Goal: Task Accomplishment & Management: Complete application form

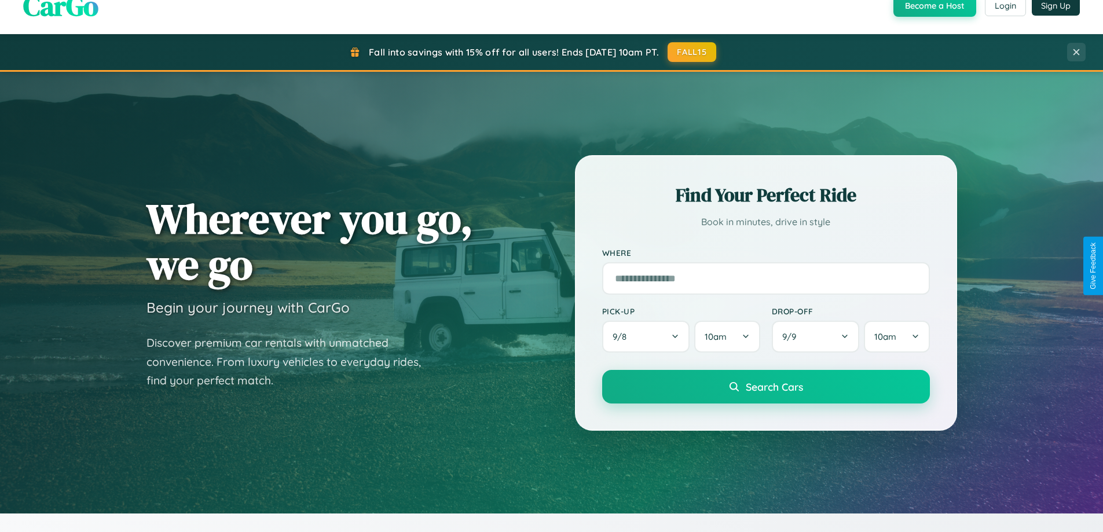
scroll to position [2228, 0]
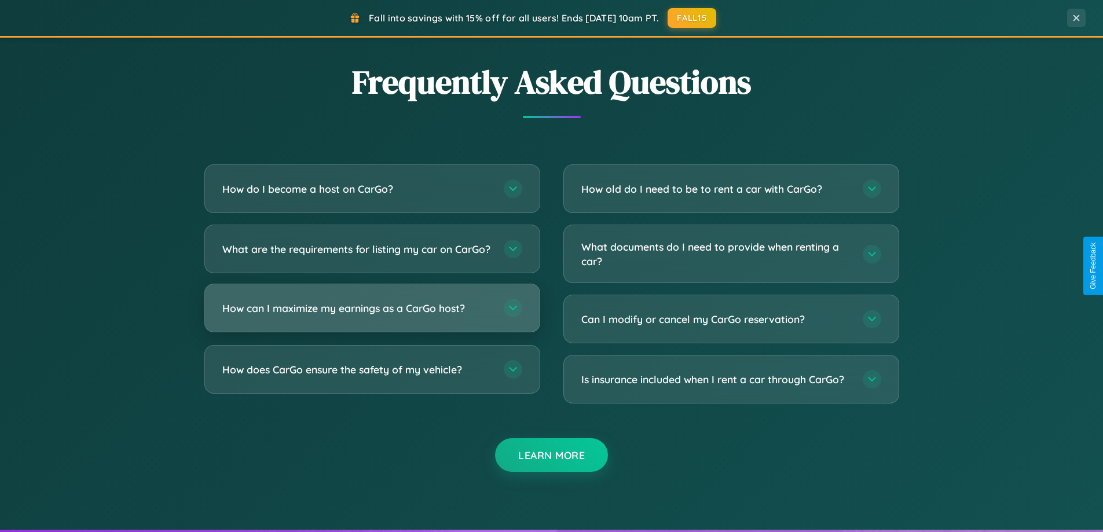
click at [372, 316] on h3 "How can I maximize my earnings as a CarGo host?" at bounding box center [357, 308] width 270 height 14
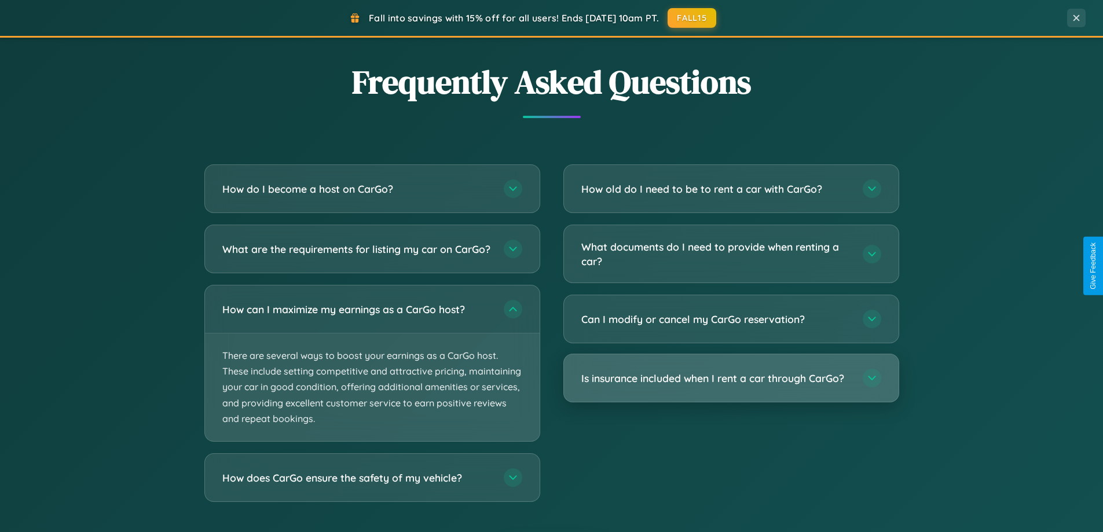
click at [731, 378] on h3 "Is insurance included when I rent a car through CarGo?" at bounding box center [716, 378] width 270 height 14
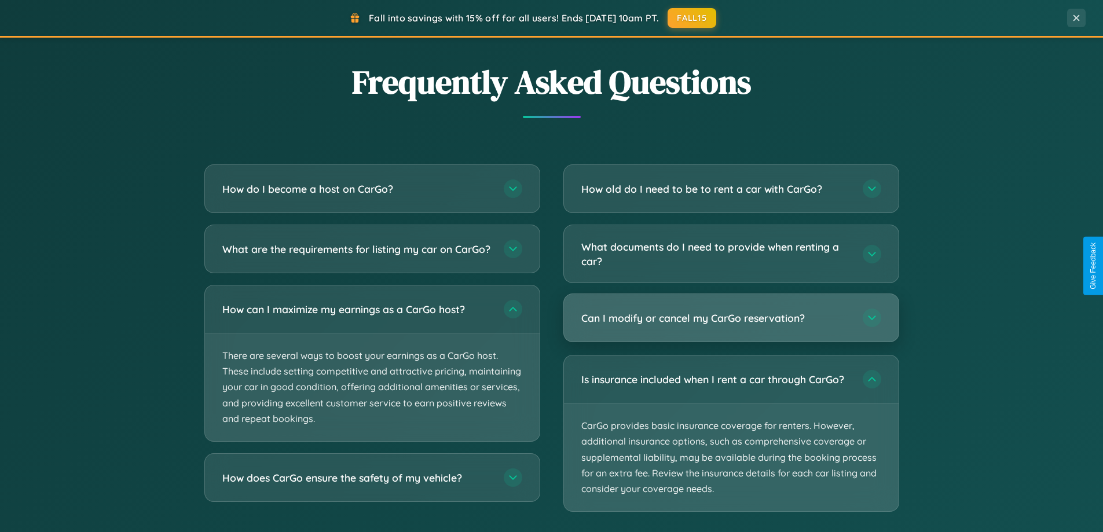
click at [731, 319] on h3 "Can I modify or cancel my CarGo reservation?" at bounding box center [716, 318] width 270 height 14
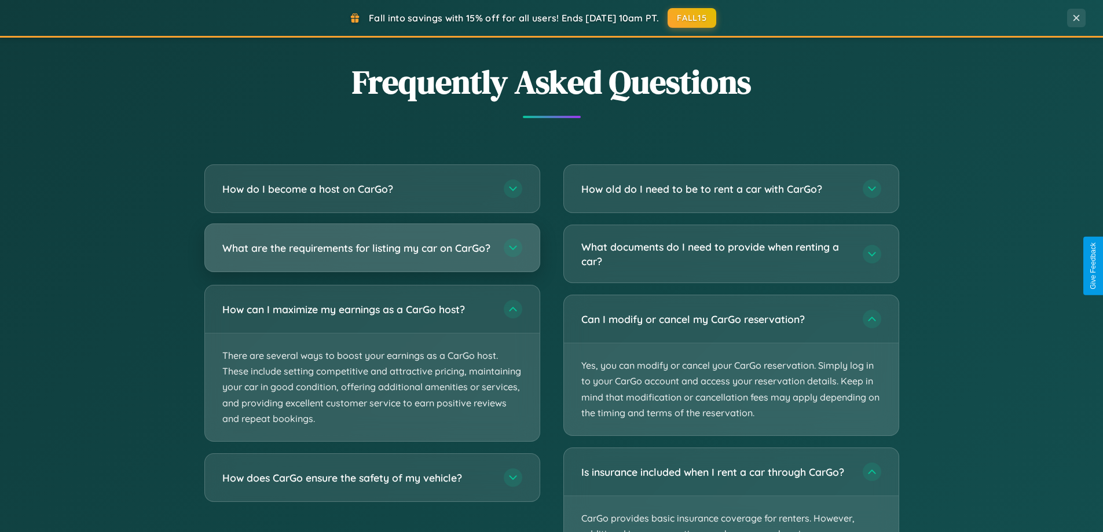
click at [372, 253] on h3 "What are the requirements for listing my car on CarGo?" at bounding box center [357, 248] width 270 height 14
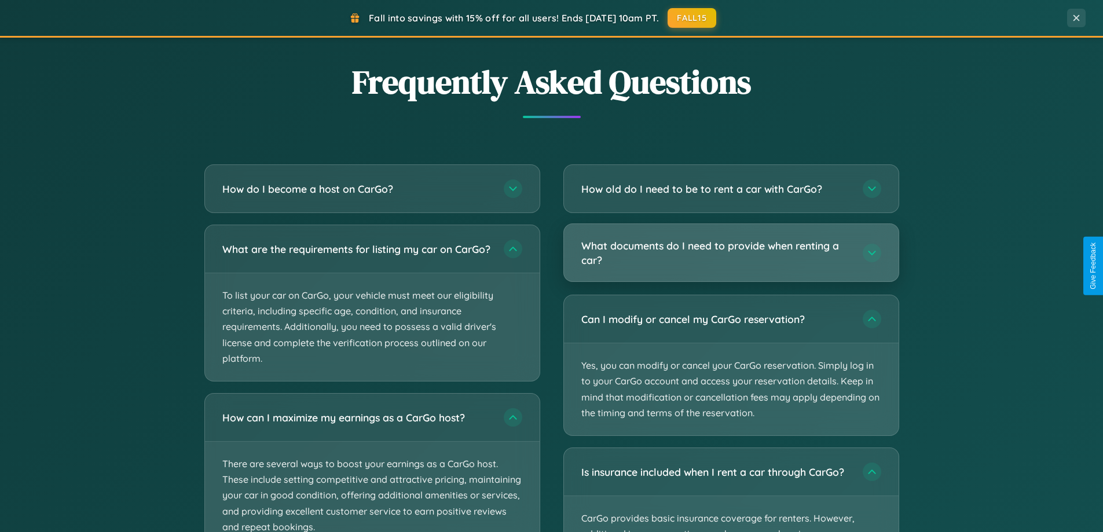
click at [731, 253] on h3 "What documents do I need to provide when renting a car?" at bounding box center [716, 253] width 270 height 28
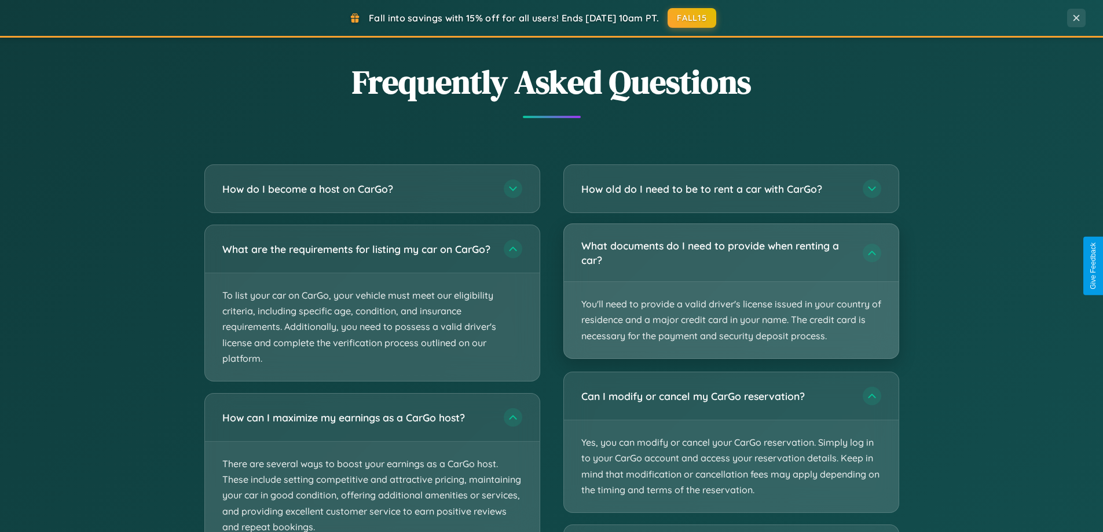
click at [731, 291] on p "You'll need to provide a valid driver's license issued in your country of resid…" at bounding box center [731, 320] width 335 height 76
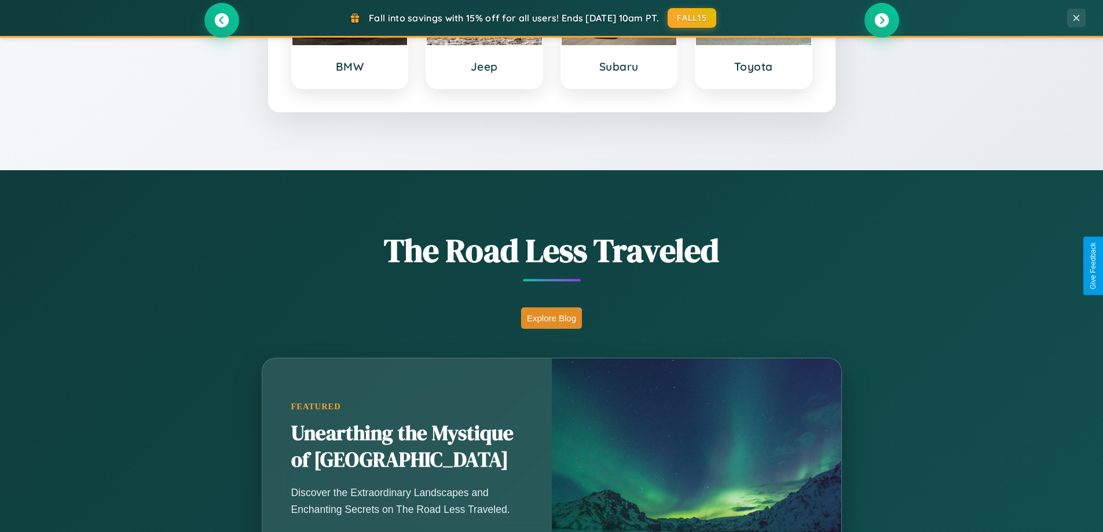
scroll to position [499, 0]
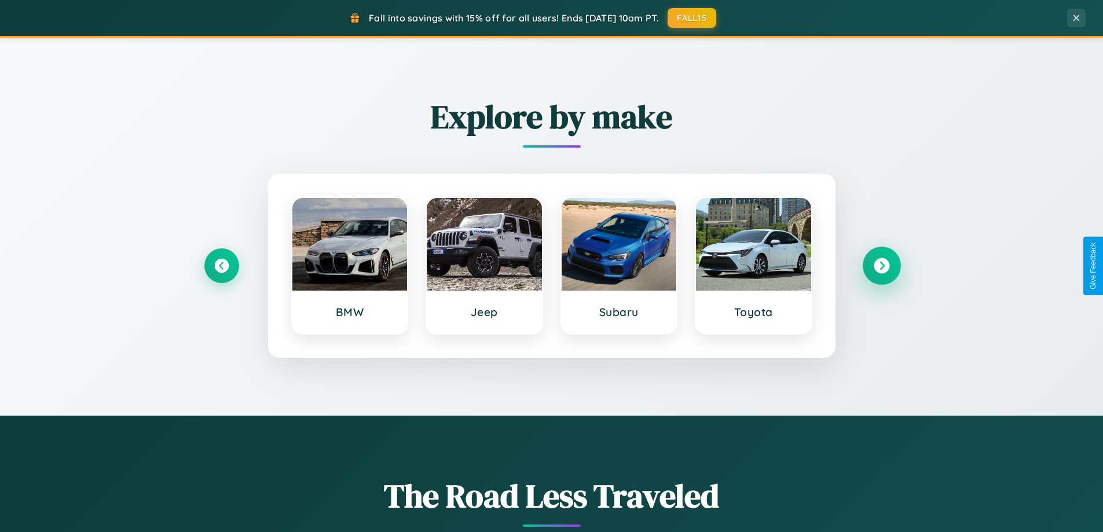
click at [881, 266] on icon at bounding box center [882, 266] width 16 height 16
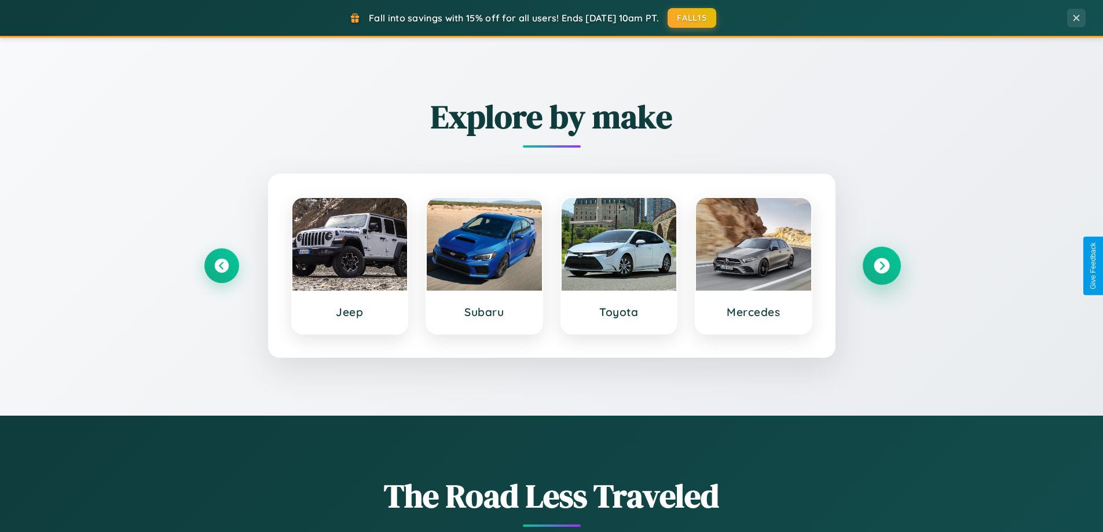
click at [881, 266] on icon at bounding box center [882, 266] width 16 height 16
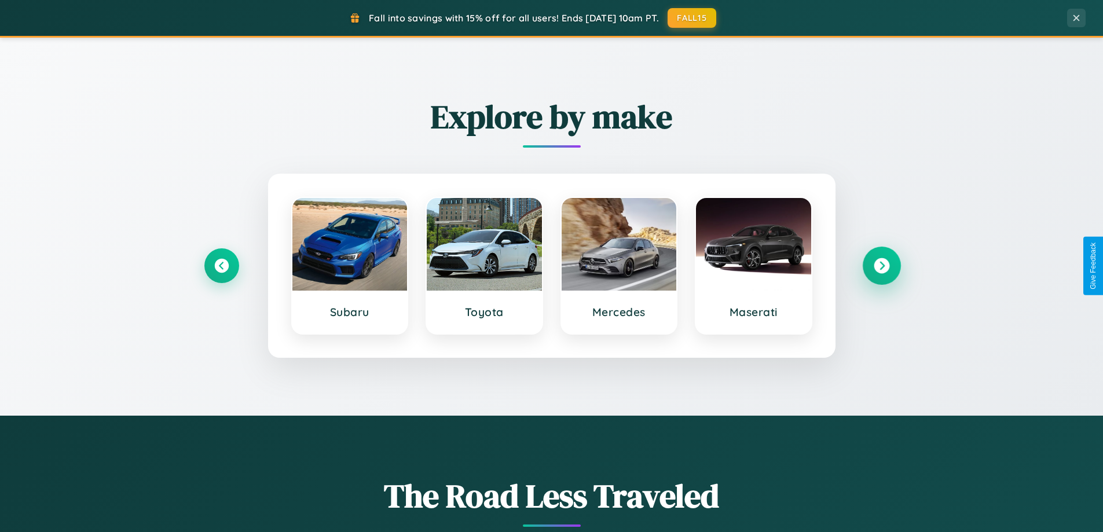
click at [881, 266] on icon at bounding box center [882, 266] width 16 height 16
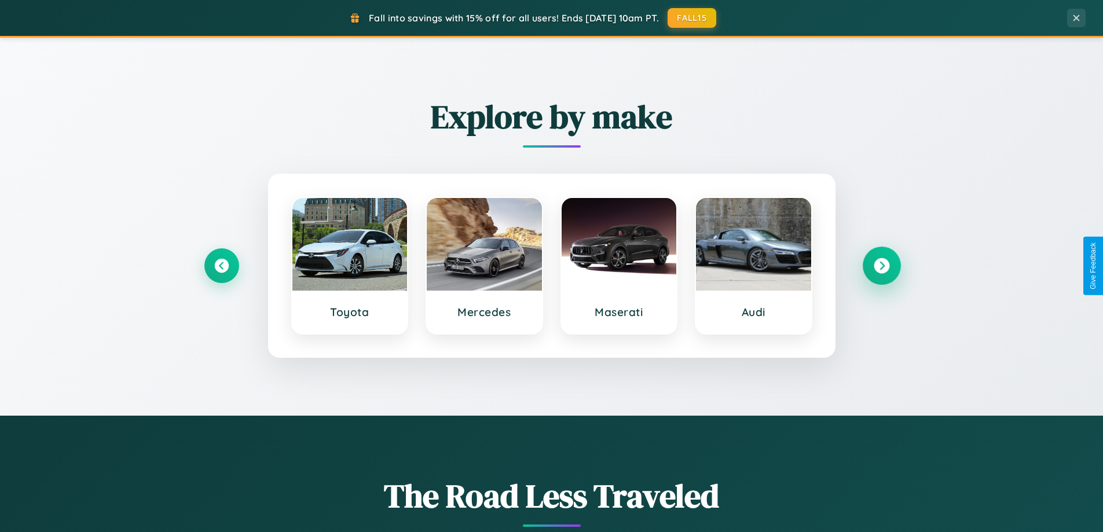
click at [881, 266] on icon at bounding box center [882, 266] width 16 height 16
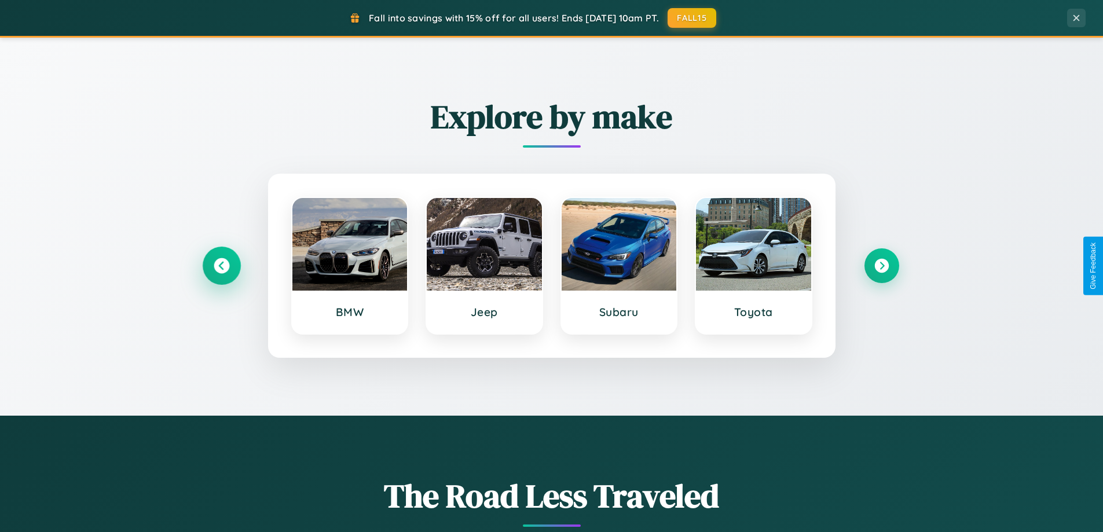
click at [221, 266] on icon at bounding box center [222, 266] width 16 height 16
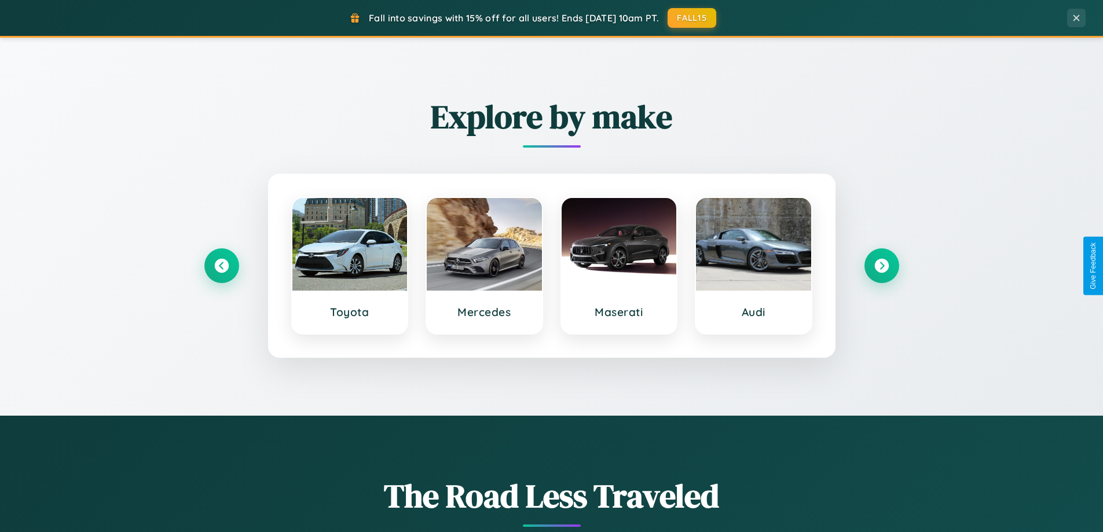
scroll to position [0, 0]
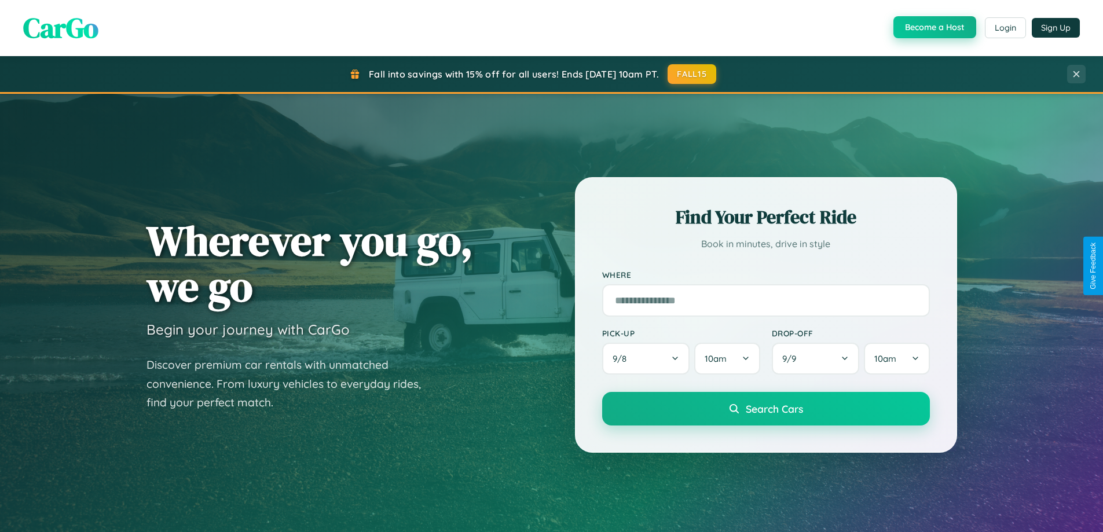
click at [933, 28] on button "Become a Host" at bounding box center [935, 27] width 83 height 22
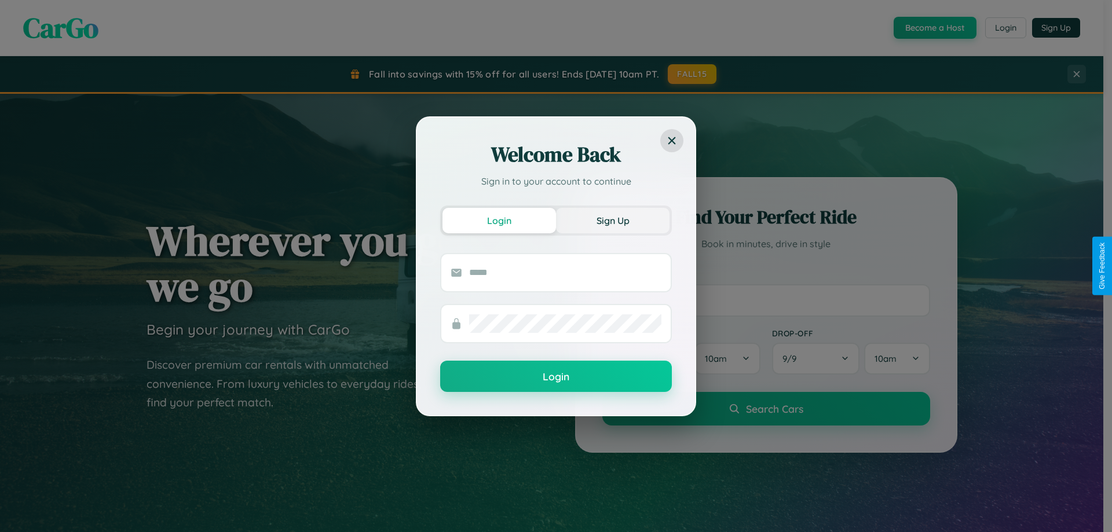
click at [613, 220] on button "Sign Up" at bounding box center [613, 220] width 114 height 25
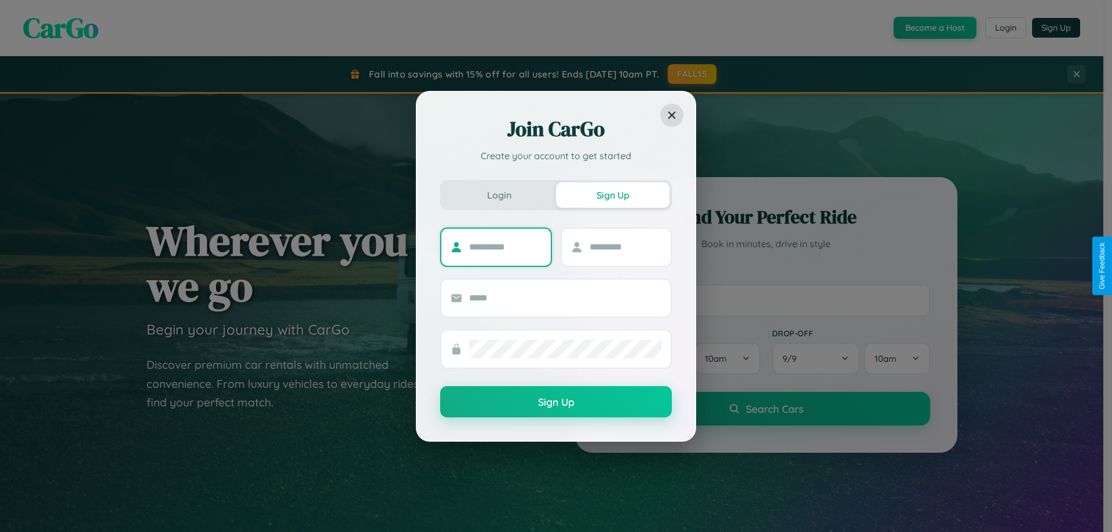
click at [505, 247] on input "text" at bounding box center [505, 247] width 72 height 19
type input "*****"
click at [625, 247] on input "text" at bounding box center [626, 247] width 72 height 19
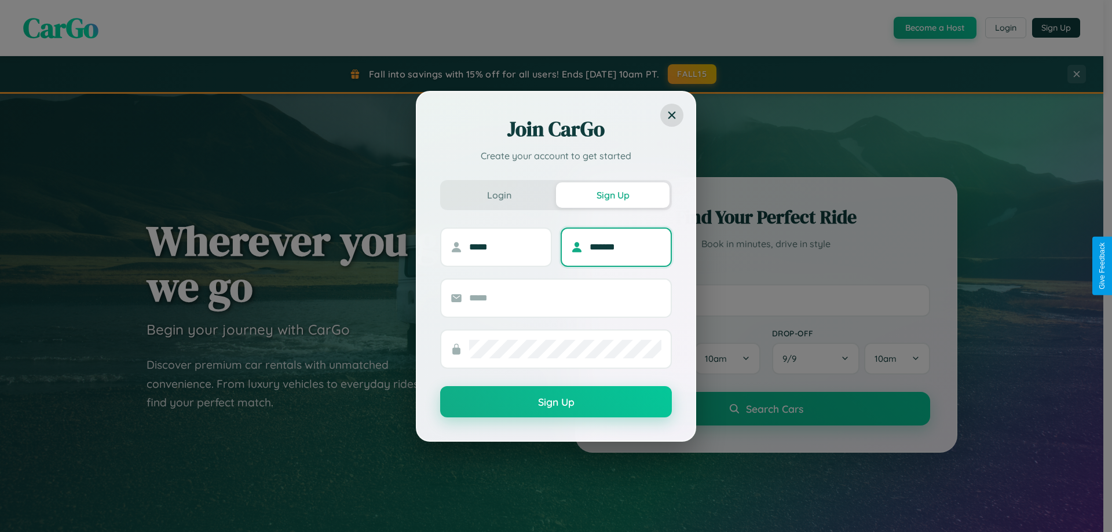
type input "*******"
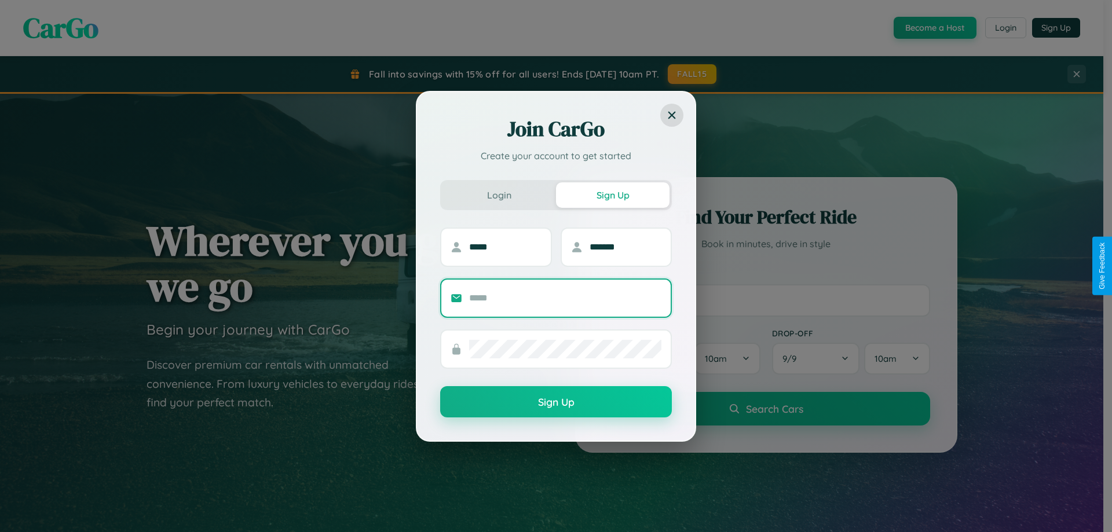
click at [565, 298] on input "text" at bounding box center [565, 298] width 192 height 19
type input "**********"
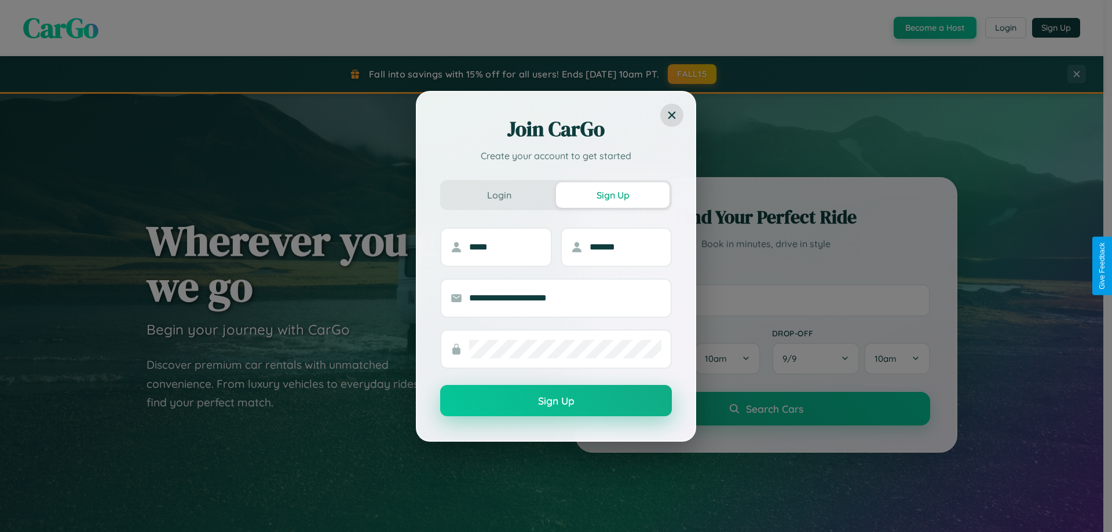
click at [556, 401] on button "Sign Up" at bounding box center [556, 400] width 232 height 31
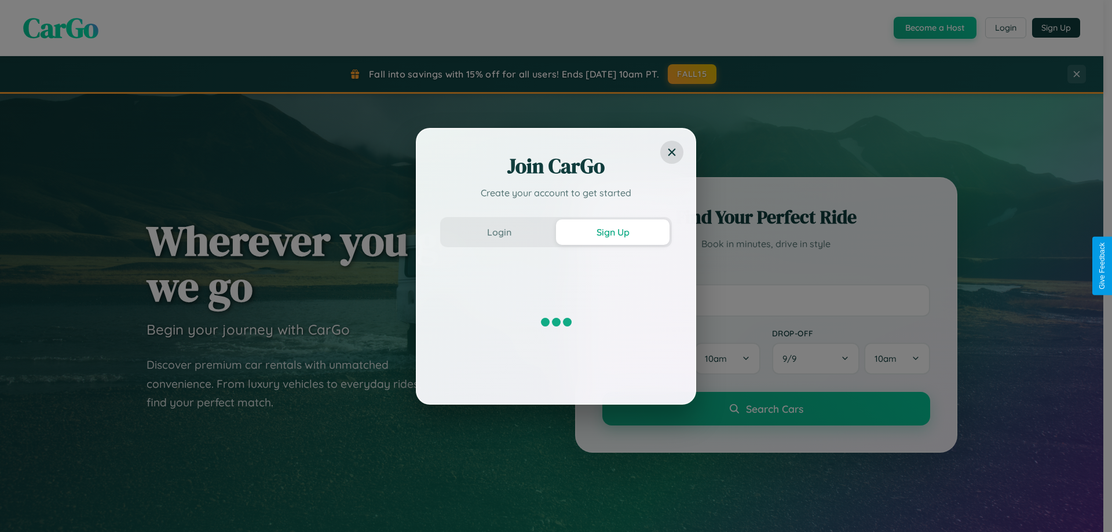
click at [933, 28] on div "Join CarGo Create your account to get started Login Sign Up" at bounding box center [556, 266] width 1112 height 532
click at [613, 232] on button "Sign Up" at bounding box center [613, 231] width 114 height 25
